Goal: Task Accomplishment & Management: Complete application form

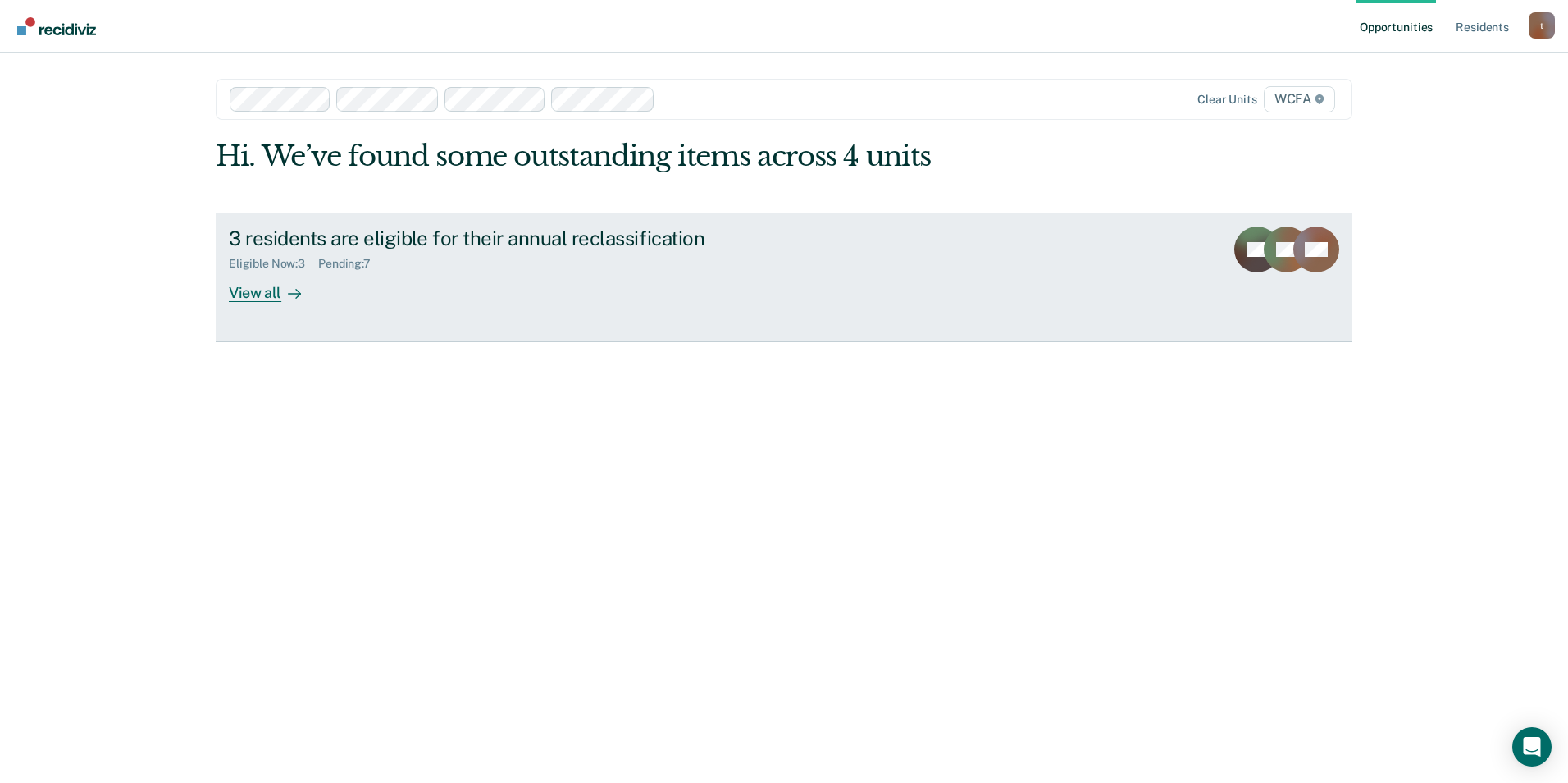
click at [274, 283] on div "View all" at bounding box center [275, 286] width 92 height 32
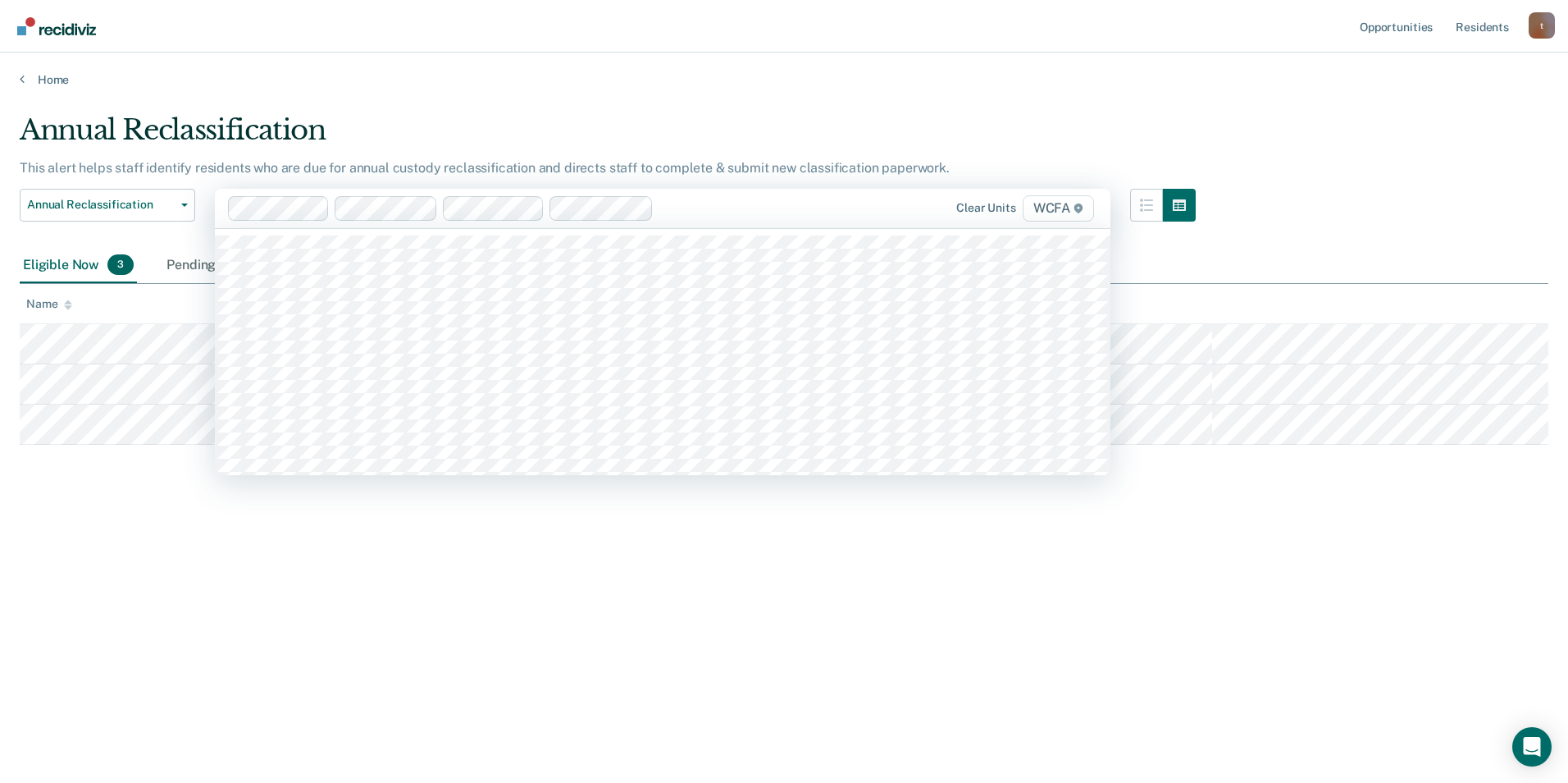
click at [688, 207] on div at bounding box center [748, 208] width 175 height 19
click at [405, 554] on div "Annual Reclassification This alert helps staff identify residents who are due f…" at bounding box center [784, 386] width 1529 height 547
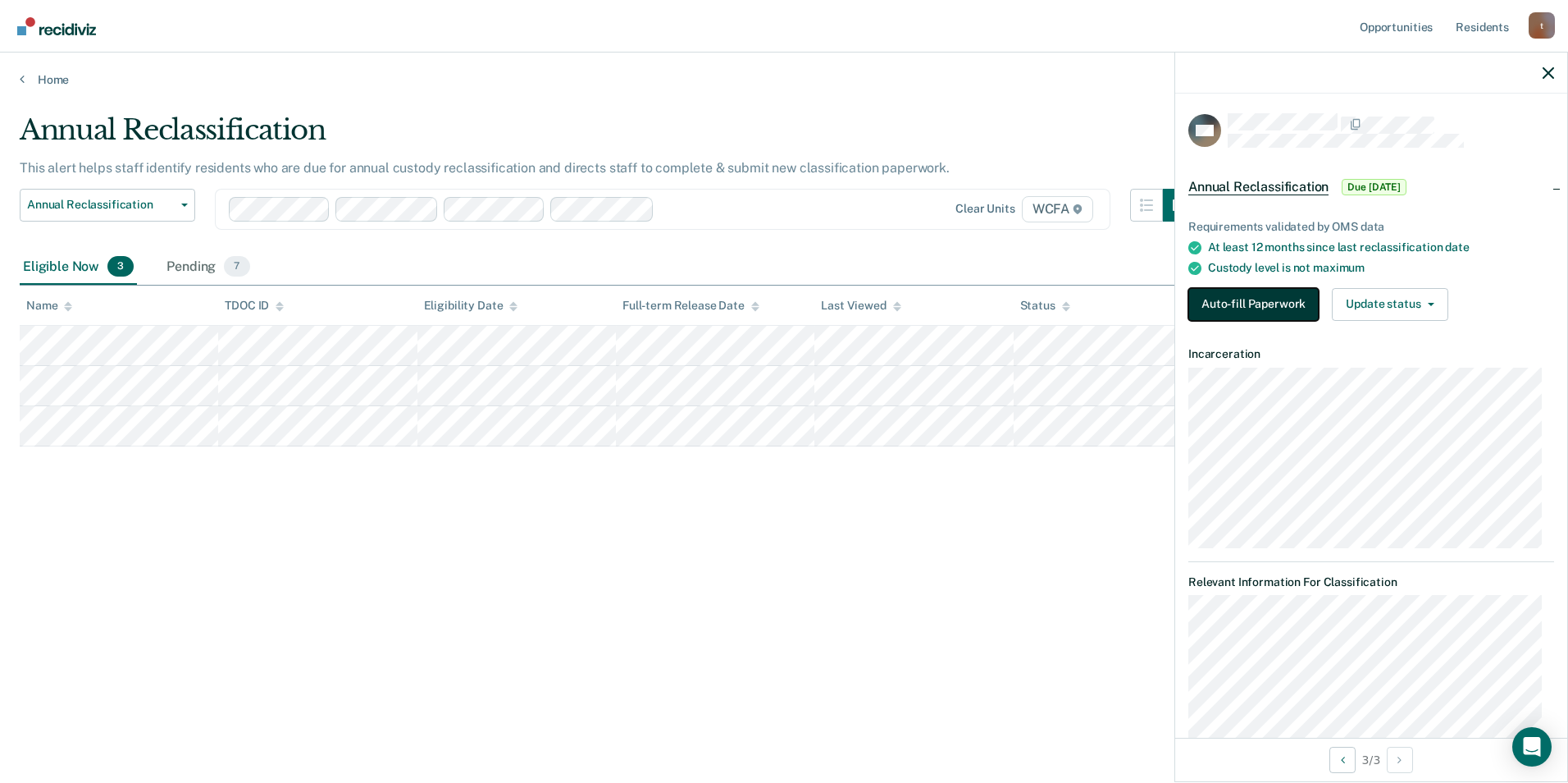
click at [1255, 318] on button "Auto-fill Paperwork" at bounding box center [1253, 304] width 130 height 33
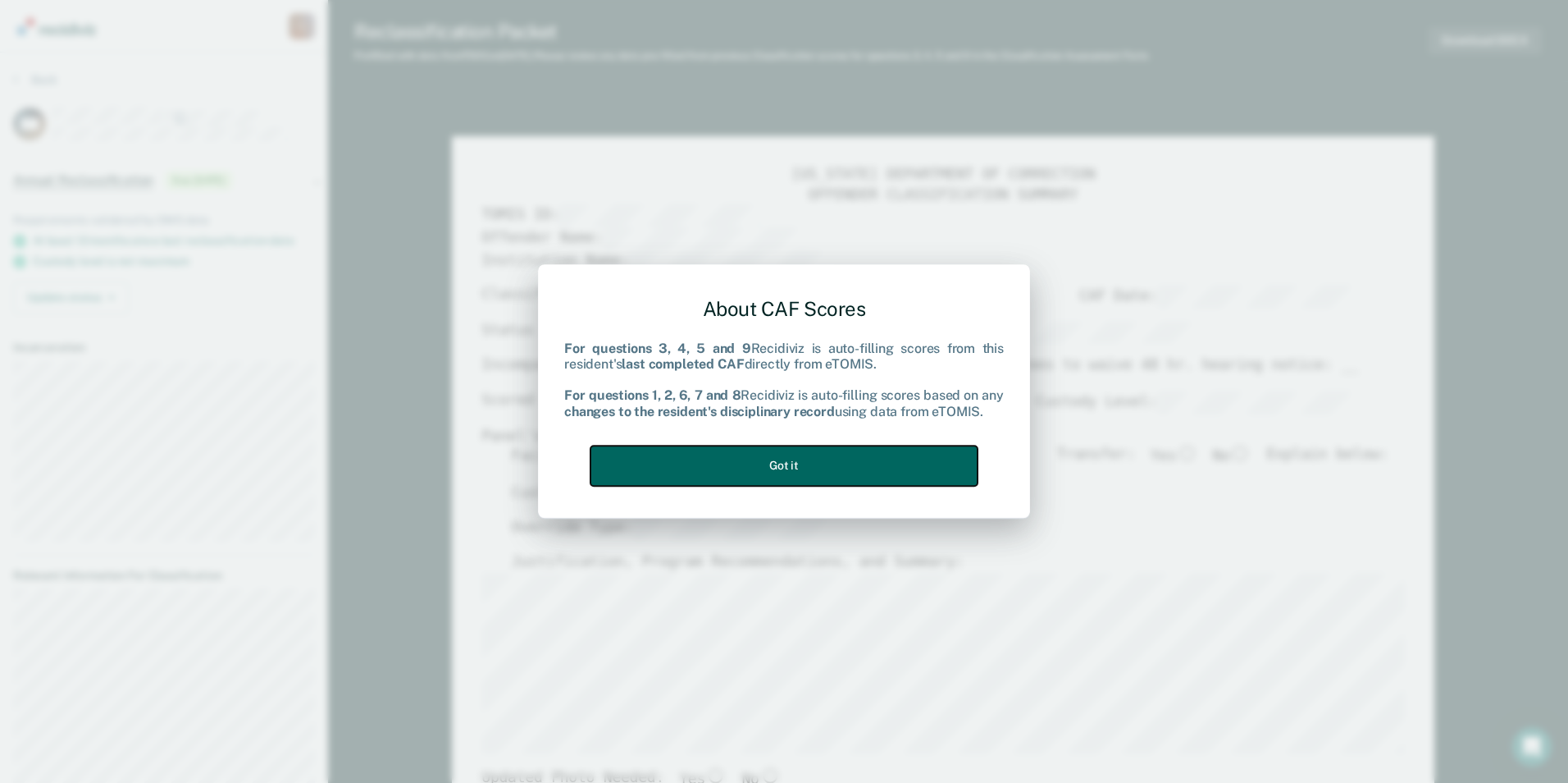
click at [835, 449] on button "Got it" at bounding box center [784, 465] width 387 height 40
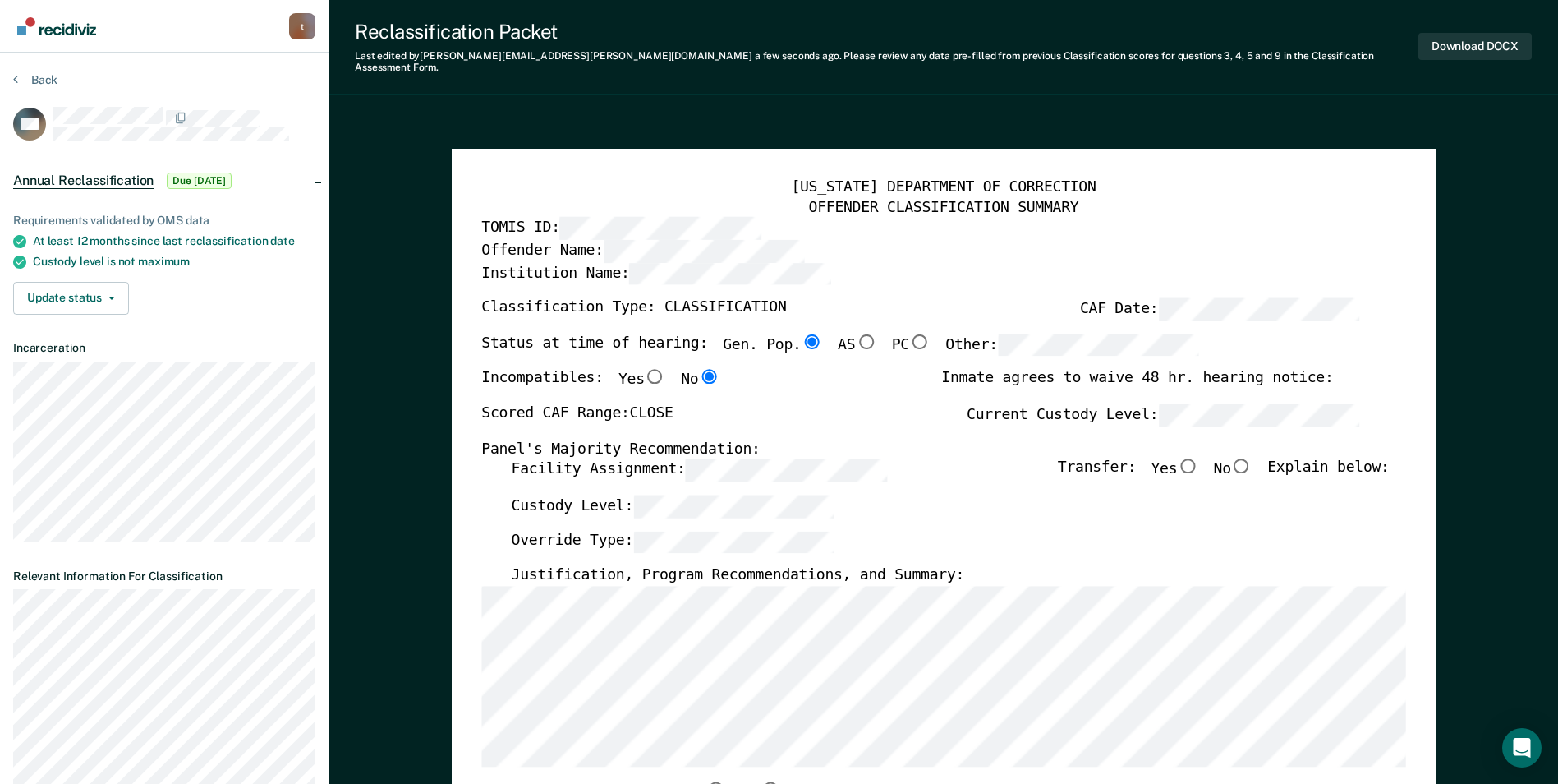
click at [1252, 458] on input "No" at bounding box center [1241, 465] width 21 height 14
type textarea "x"
radio input "true"
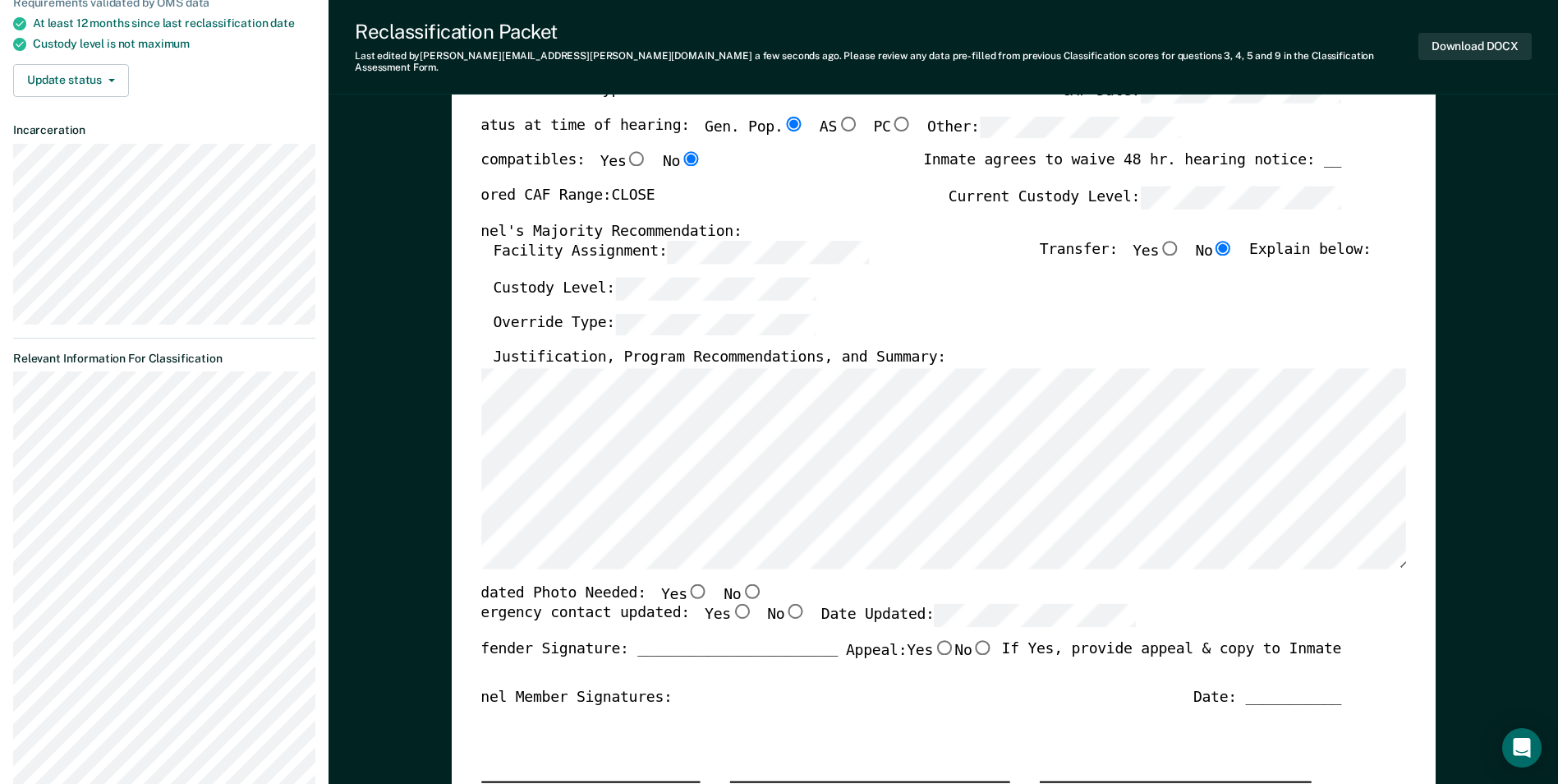
scroll to position [246, 0]
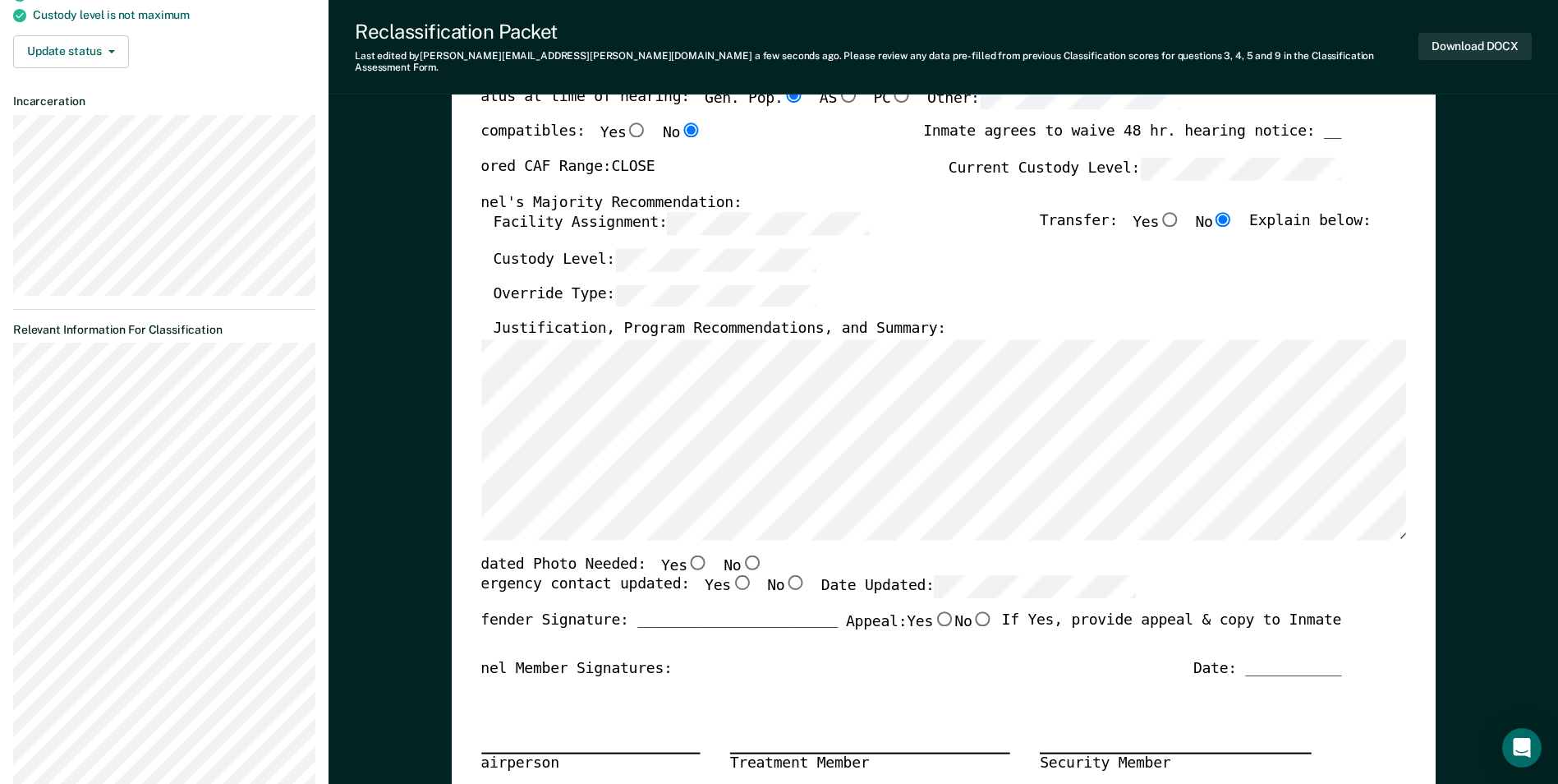
click at [741, 554] on input "No" at bounding box center [751, 561] width 21 height 14
type textarea "x"
radio input "true"
click at [731, 575] on input "Yes" at bounding box center [742, 581] width 21 height 14
type textarea "x"
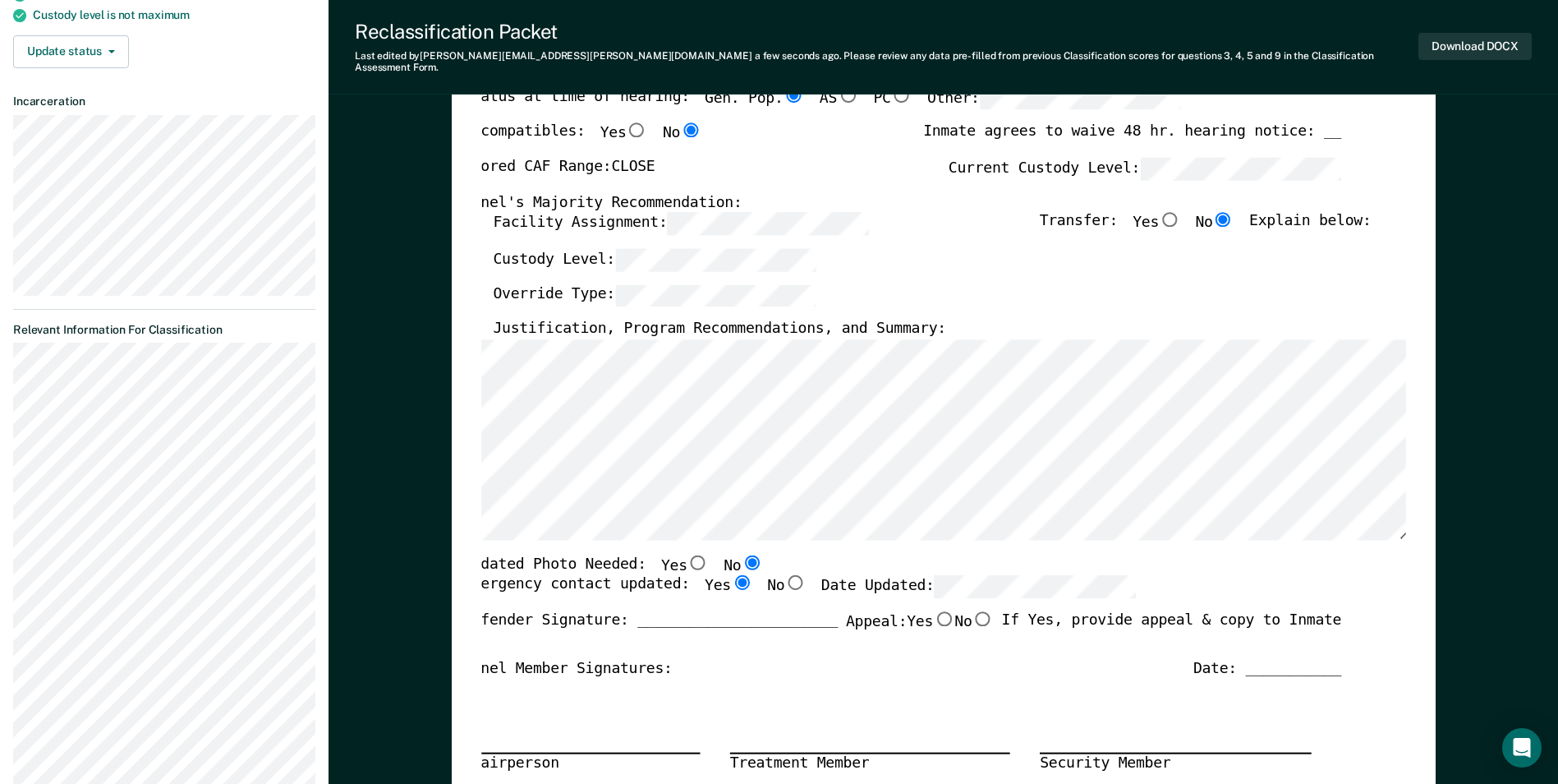
radio input "true"
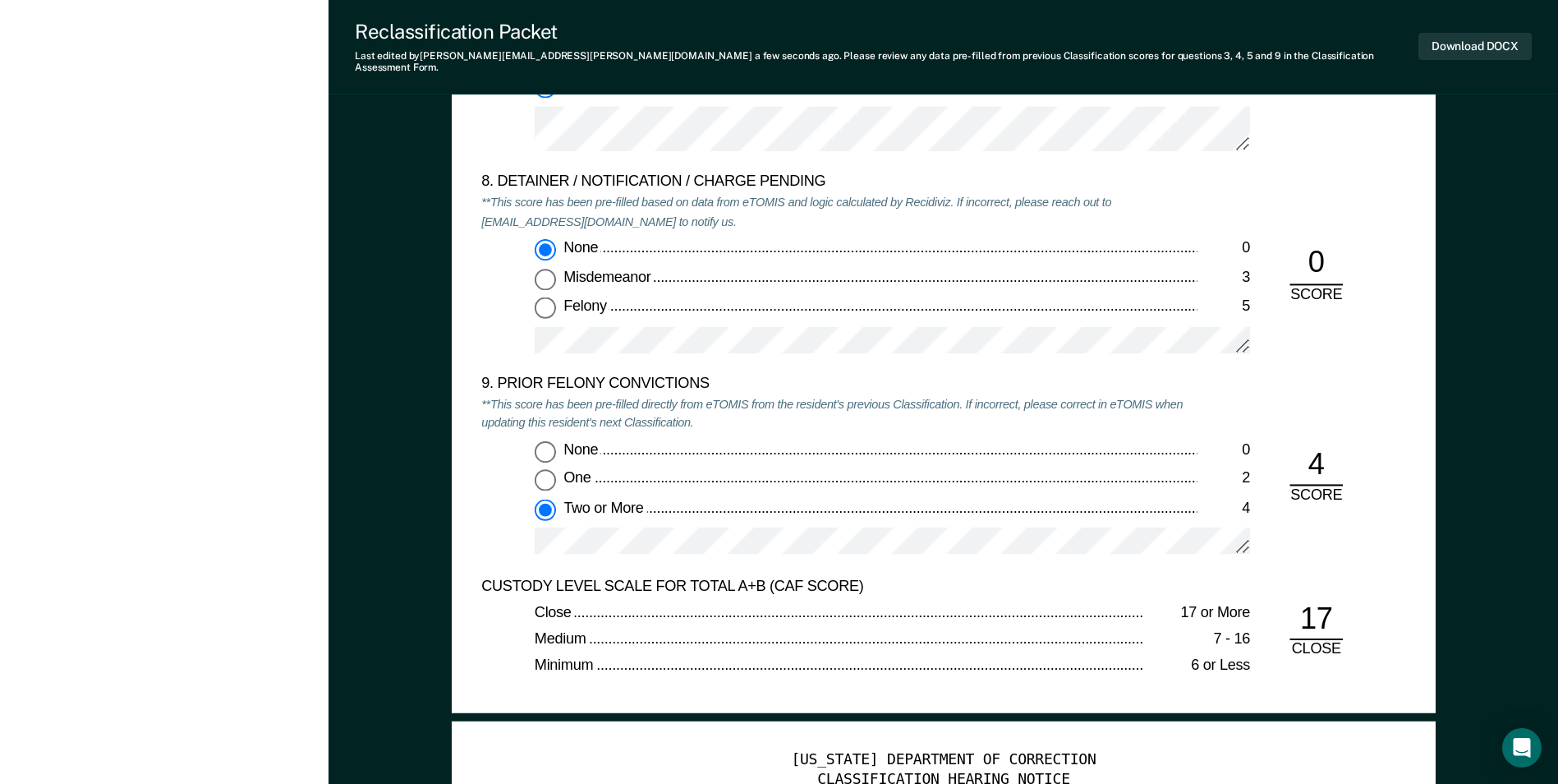
scroll to position [3696, 0]
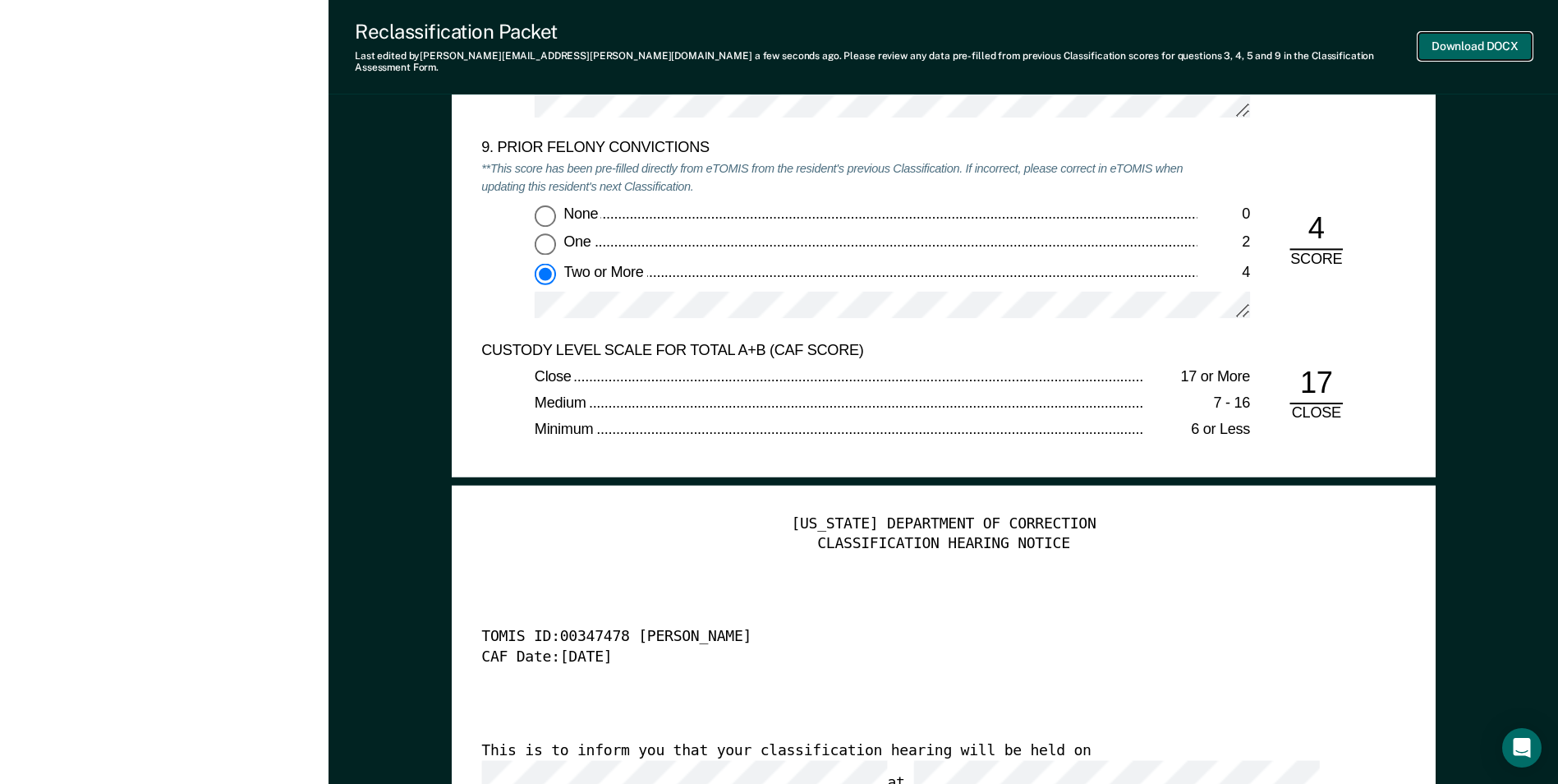
click at [1480, 49] on button "Download DOCX" at bounding box center [1475, 47] width 113 height 27
type textarea "x"
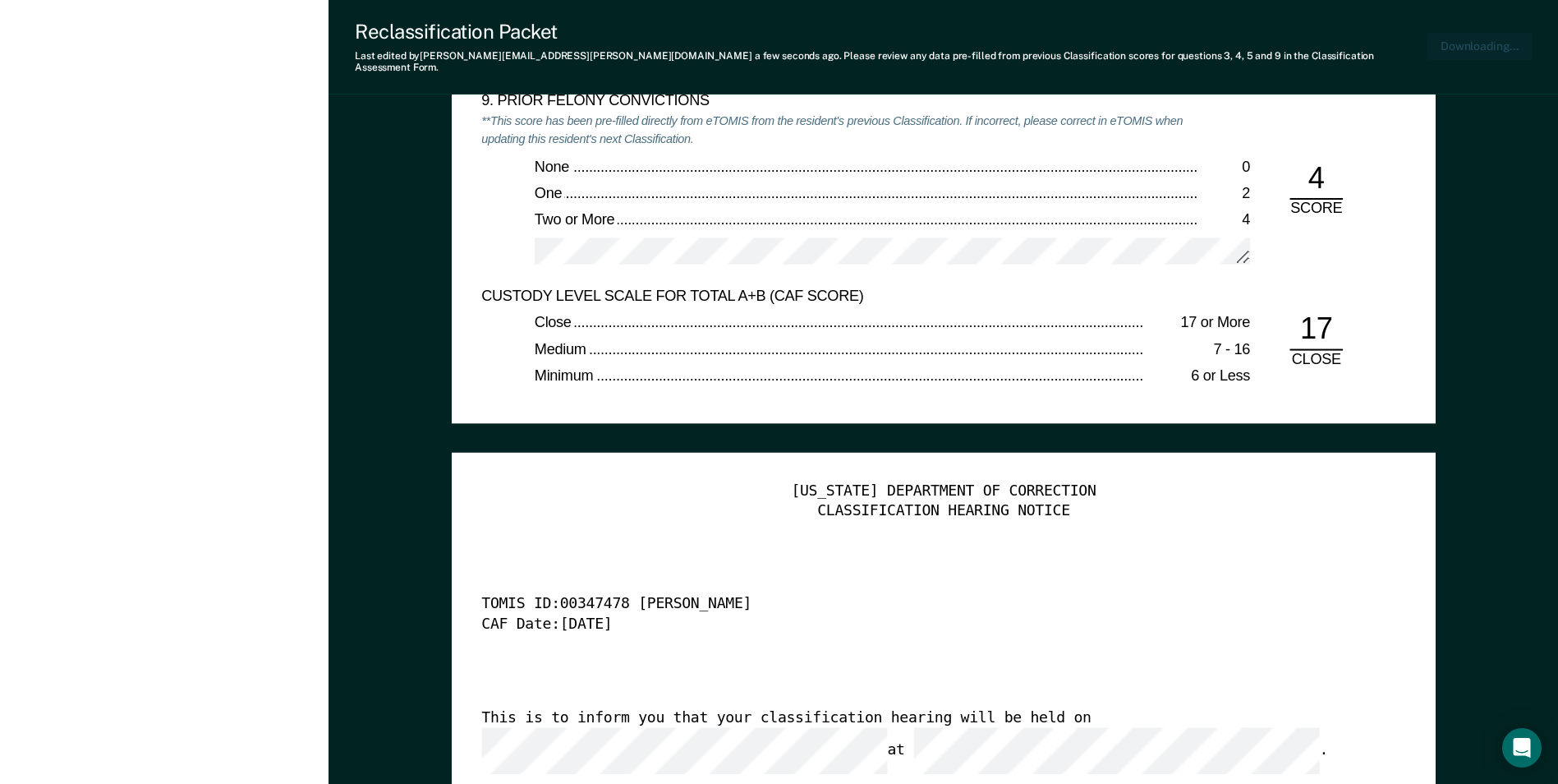
scroll to position [0, 3]
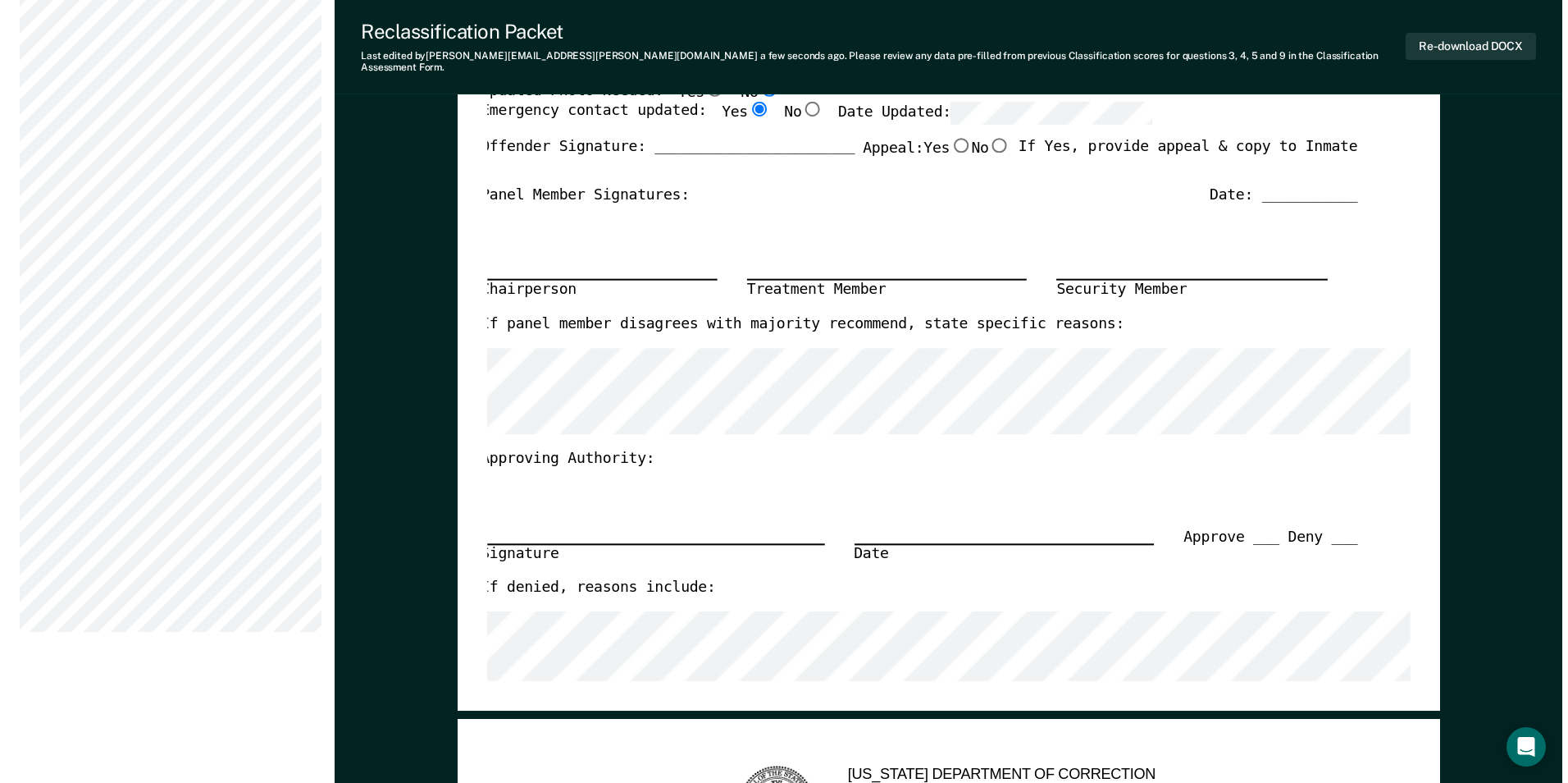
scroll to position [0, 0]
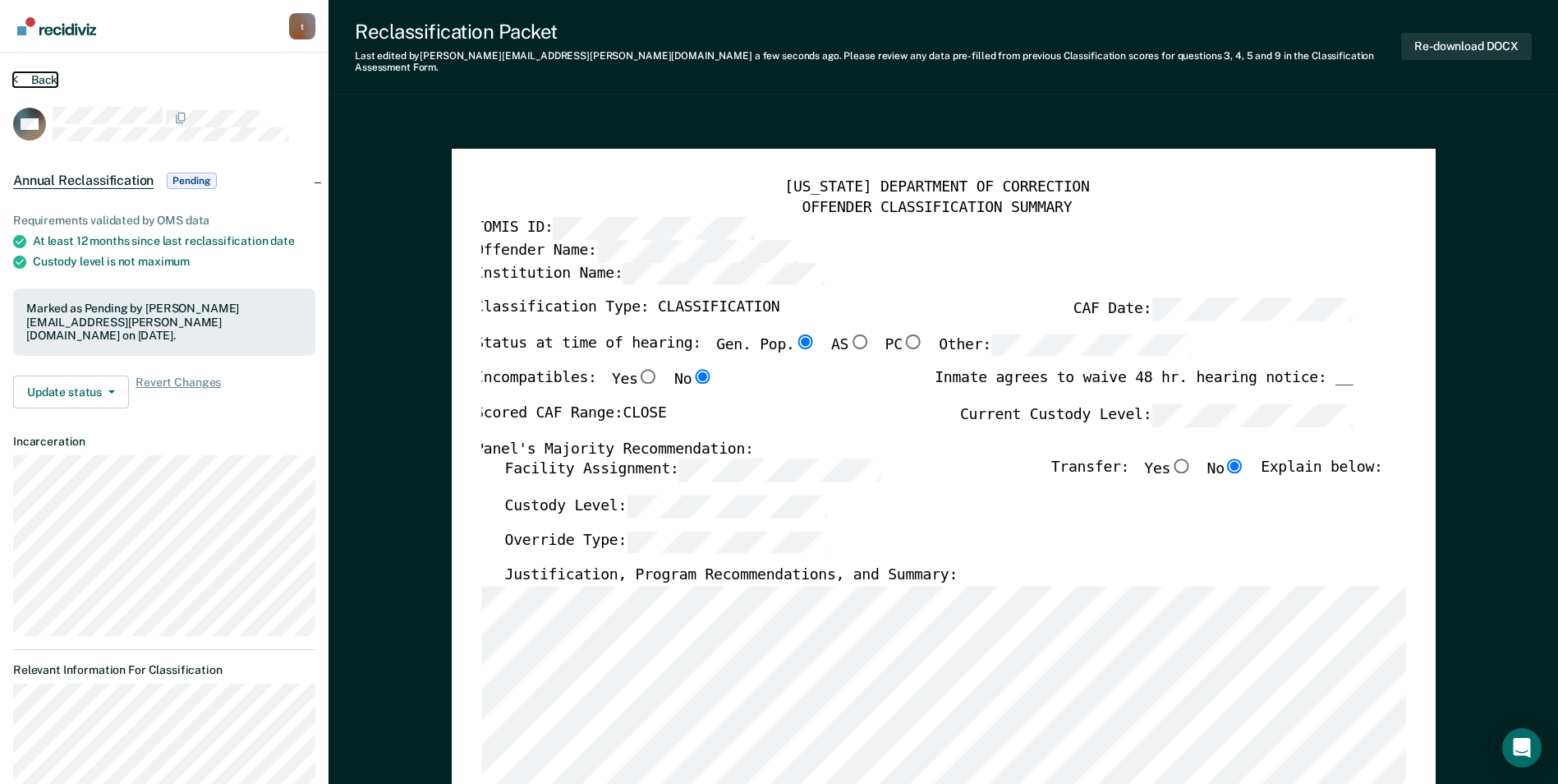
click at [43, 73] on button "Back" at bounding box center [35, 79] width 44 height 14
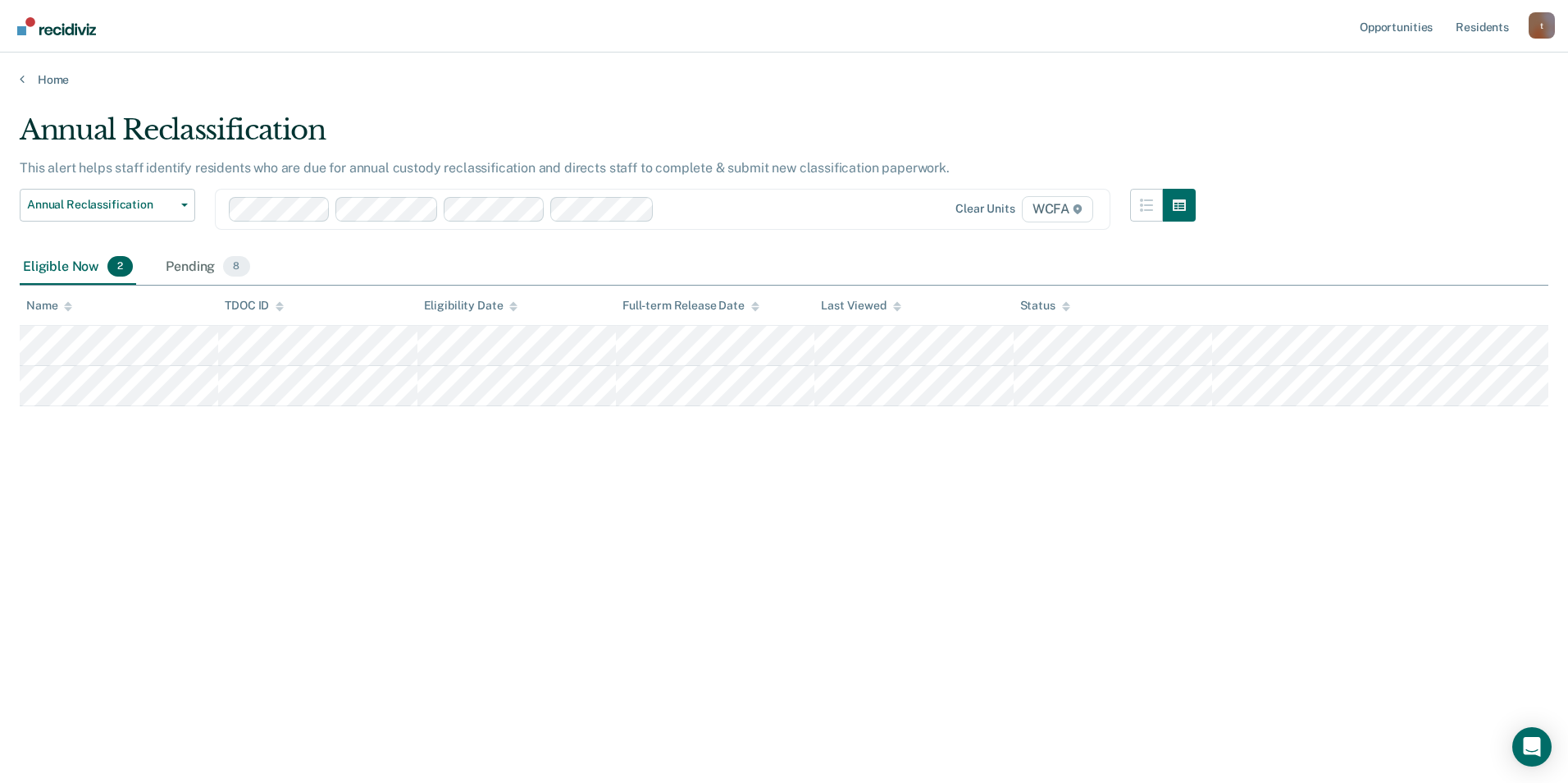
drag, startPoint x: 232, startPoint y: 267, endPoint x: 100, endPoint y: 276, distance: 132.3
click at [232, 267] on span "8" at bounding box center [235, 266] width 26 height 21
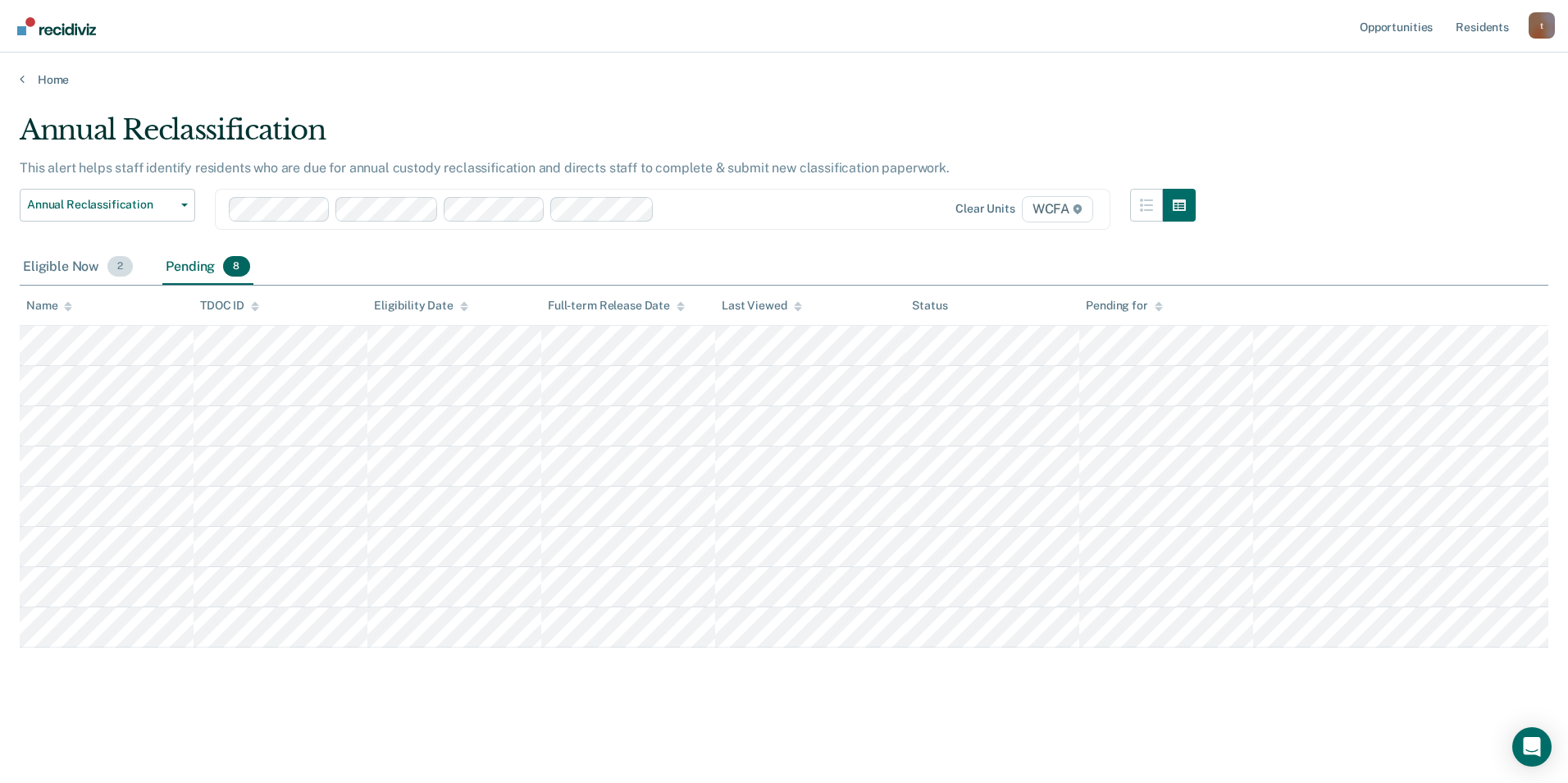
click at [71, 264] on div "Eligible Now 2" at bounding box center [77, 267] width 116 height 36
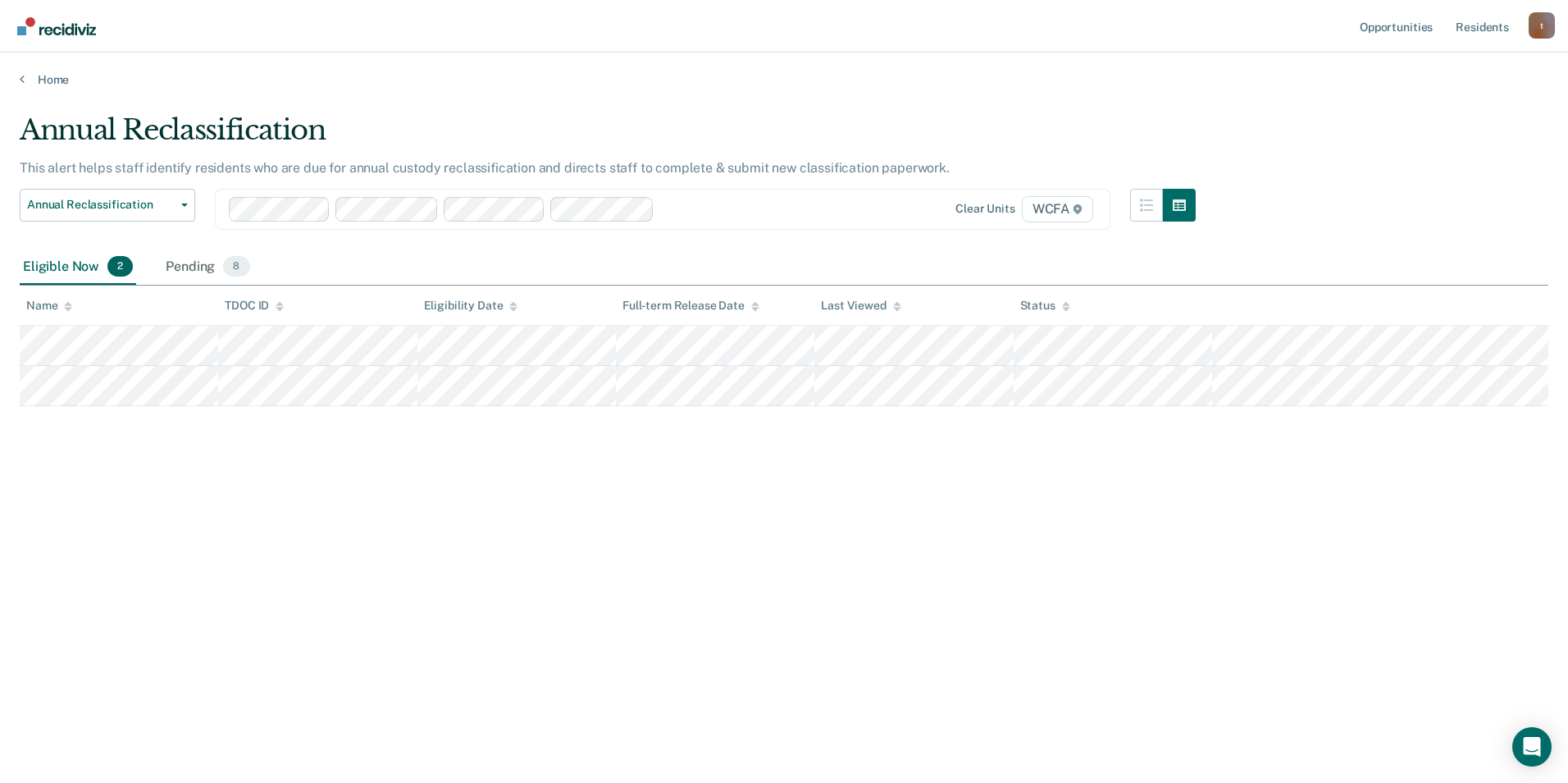
click at [58, 92] on main "Annual Reclassification This alert helps staff identify residents who are due f…" at bounding box center [784, 432] width 1568 height 690
click at [54, 84] on link "Home" at bounding box center [784, 79] width 1529 height 14
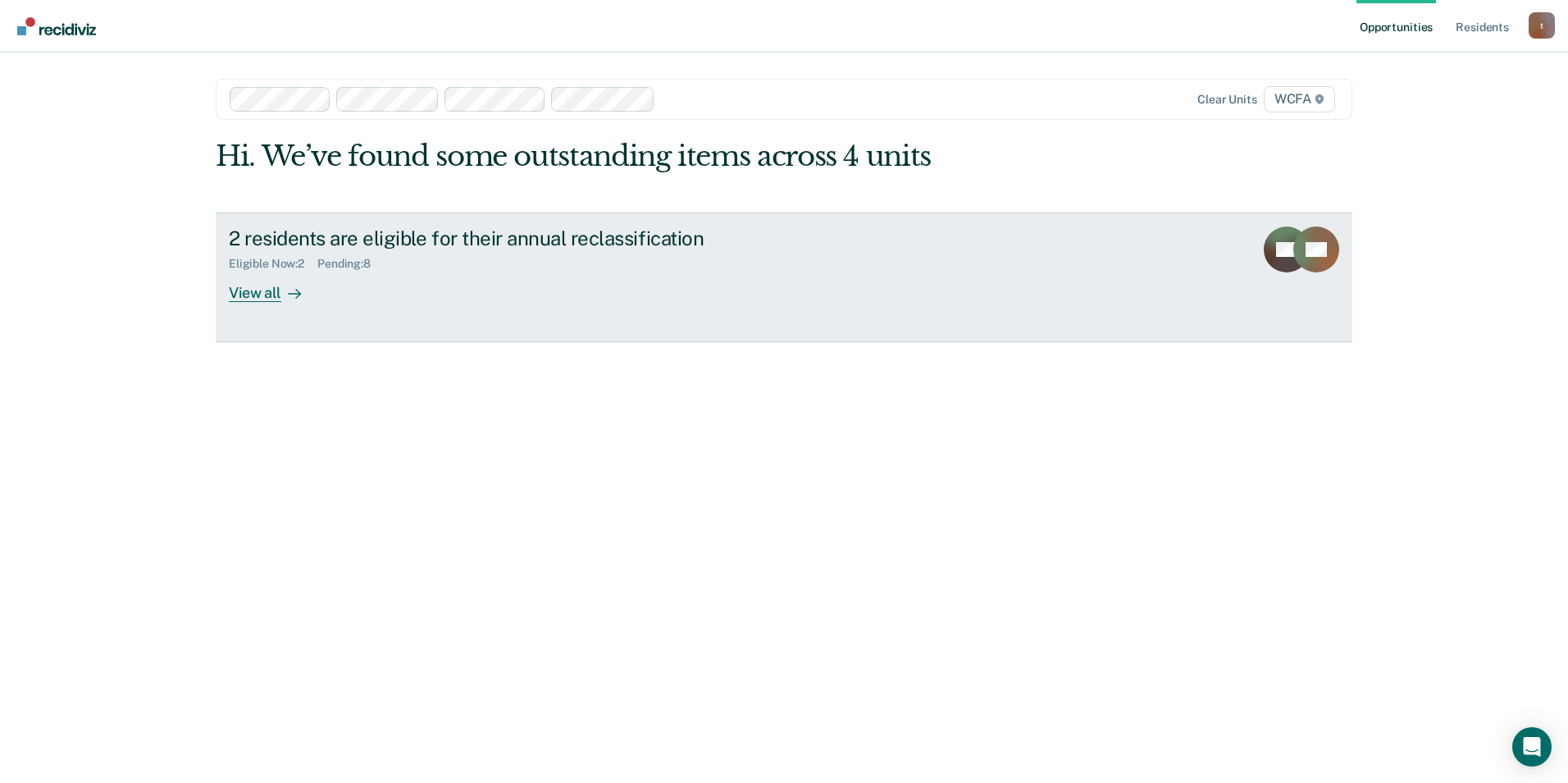
click at [287, 259] on div "Eligible Now : 2" at bounding box center [273, 264] width 88 height 14
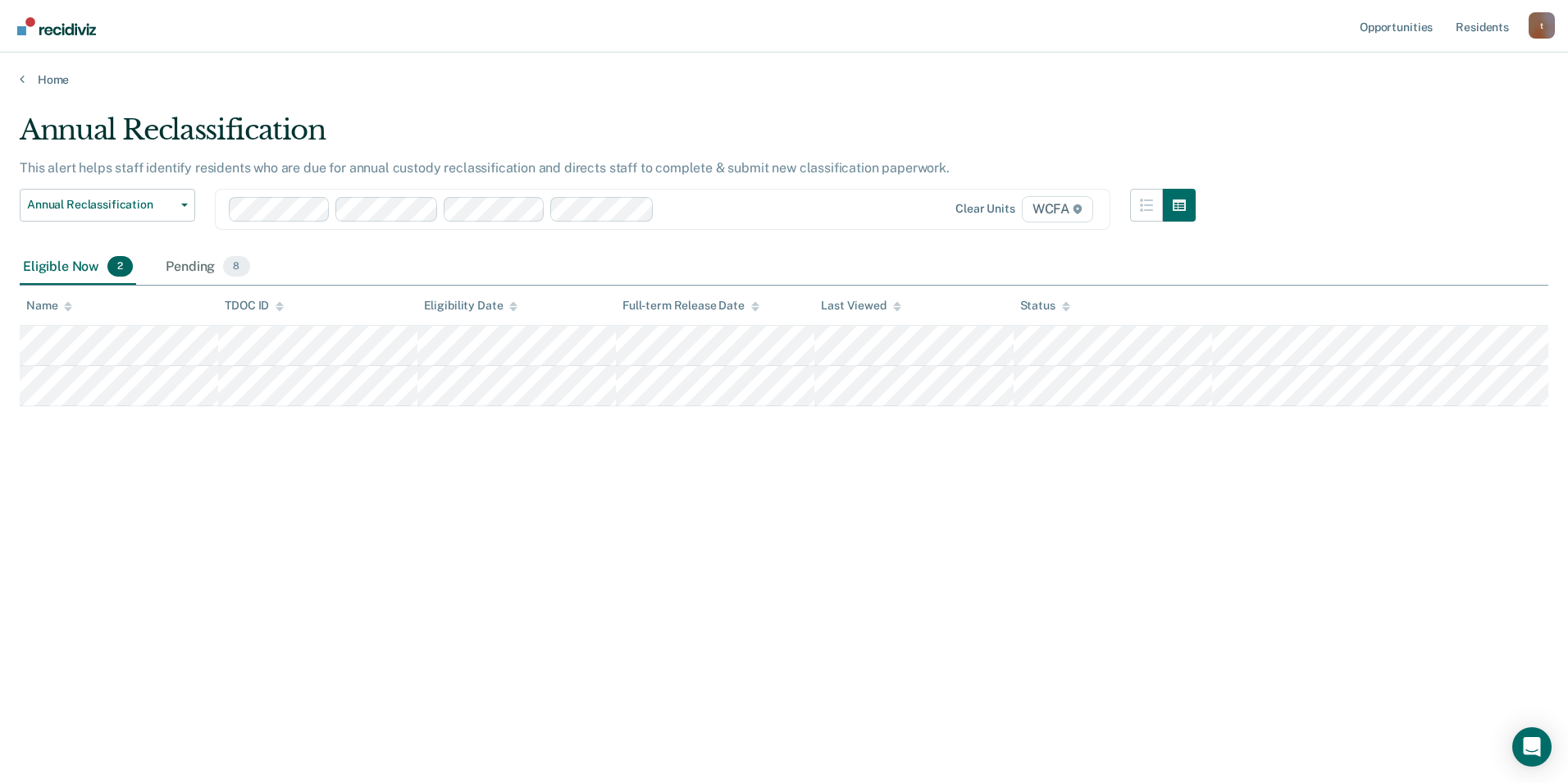
click at [787, 221] on div at bounding box center [532, 209] width 608 height 25
click at [797, 134] on div "Annual Reclassification" at bounding box center [608, 136] width 1176 height 47
